Goal: Task Accomplishment & Management: Manage account settings

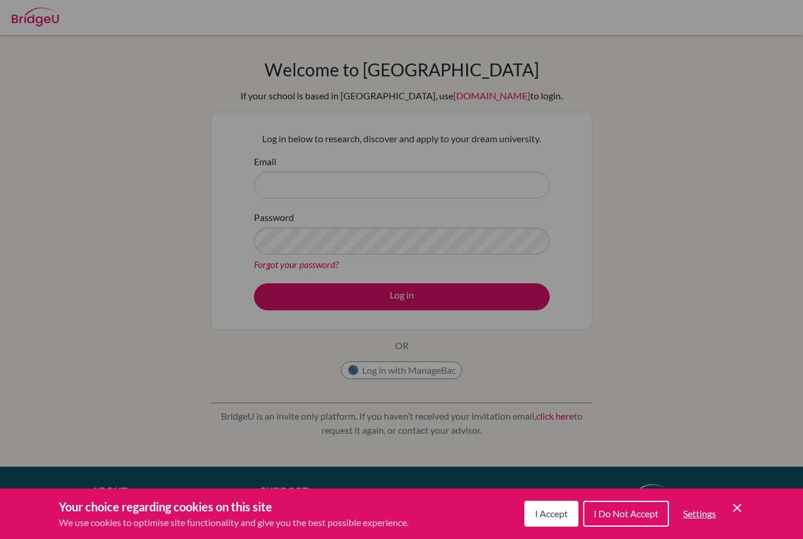
click at [675, 357] on div "Cookie Preferences" at bounding box center [401, 269] width 803 height 539
click at [721, 327] on div "Cookie Preferences" at bounding box center [401, 269] width 803 height 539
click at [739, 515] on div "I Accept I Do Not Accept Settings Cookie Control Close Icon" at bounding box center [634, 513] width 220 height 31
click at [552, 518] on span "I Accept" at bounding box center [551, 513] width 33 height 11
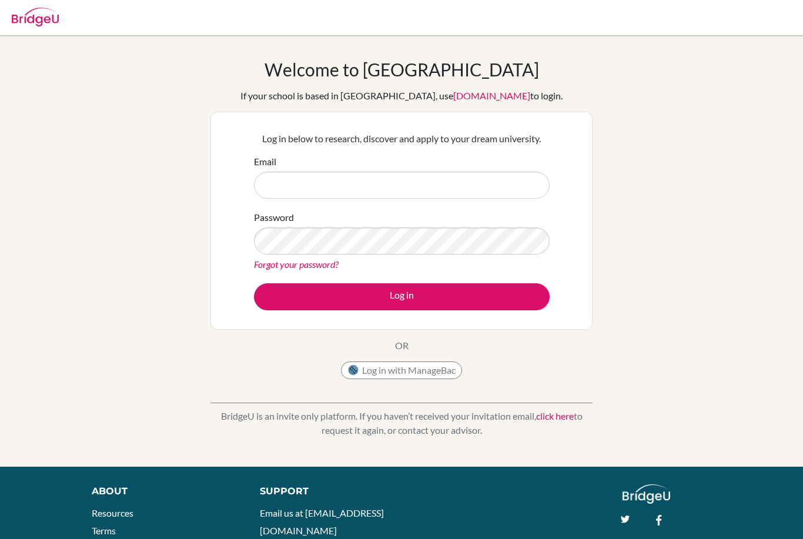
click at [430, 373] on button "Log in with ManageBac" at bounding box center [401, 370] width 121 height 18
click at [387, 373] on button "Log in with ManageBac" at bounding box center [401, 370] width 121 height 18
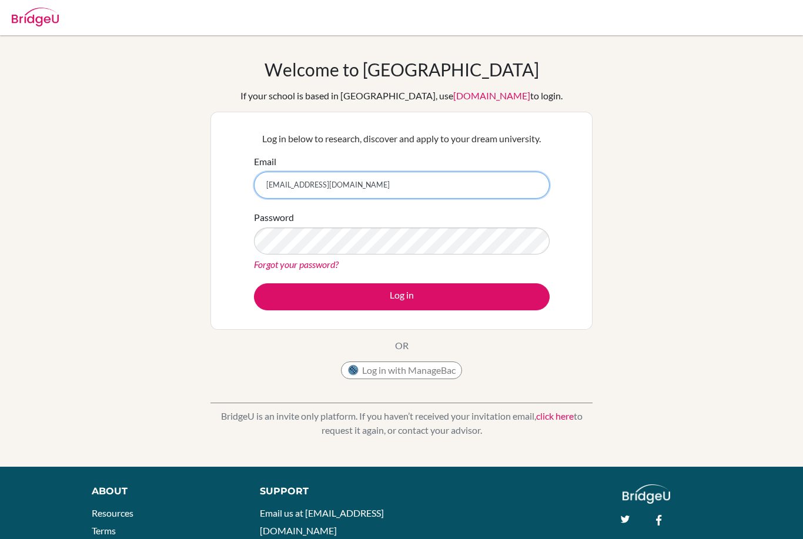
type input "[EMAIL_ADDRESS][DOMAIN_NAME]"
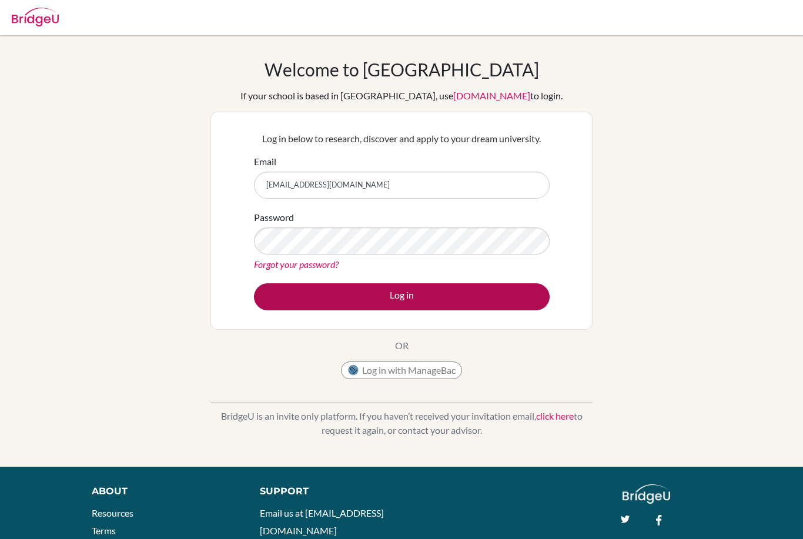
click at [513, 297] on button "Log in" at bounding box center [402, 296] width 296 height 27
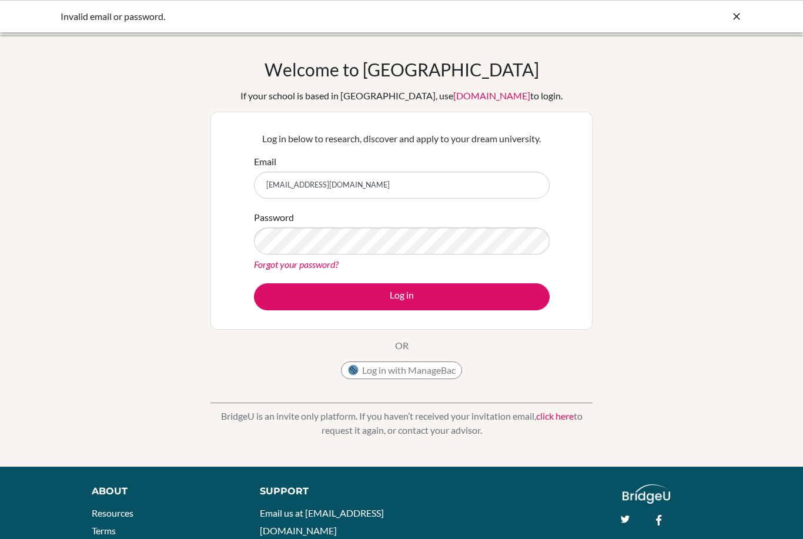
click at [275, 184] on input "[EMAIL_ADDRESS][DOMAIN_NAME]" at bounding box center [402, 185] width 296 height 27
type input "[EMAIL_ADDRESS][DOMAIN_NAME]"
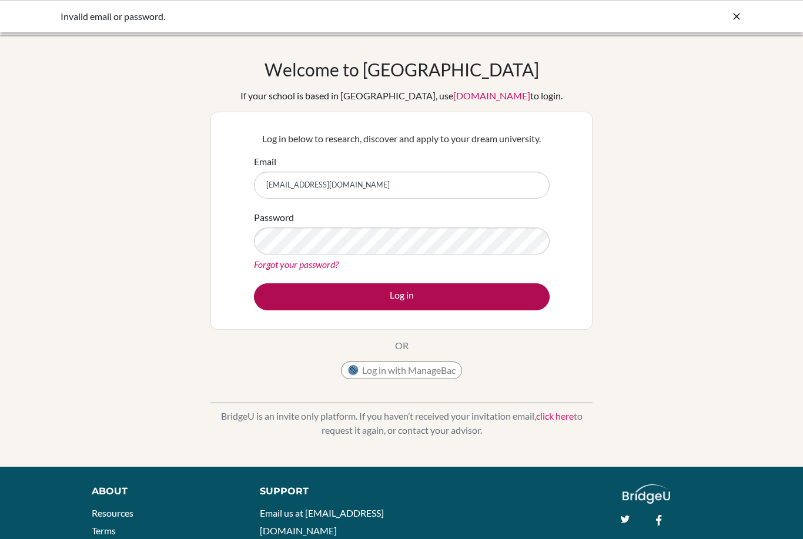
click at [405, 297] on button "Log in" at bounding box center [402, 296] width 296 height 27
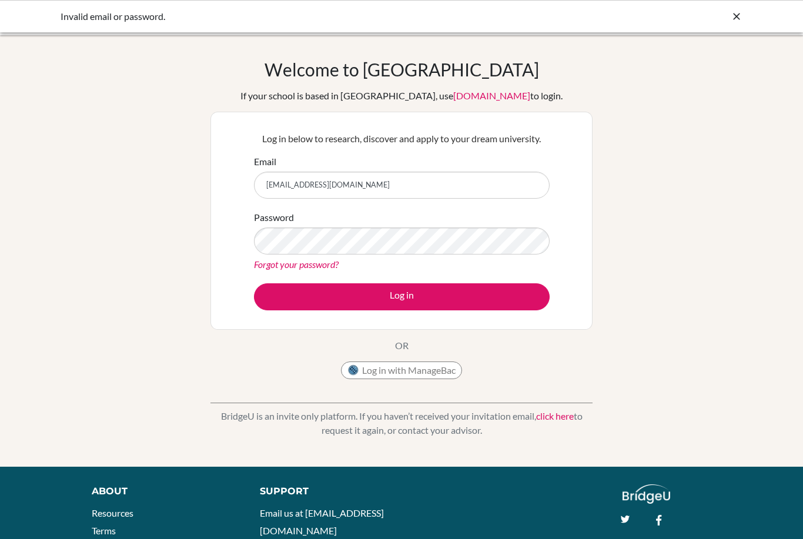
click at [382, 362] on button "Log in with ManageBac" at bounding box center [401, 370] width 121 height 18
click at [376, 368] on button "Log in with ManageBac" at bounding box center [401, 370] width 121 height 18
